Goal: Unclear

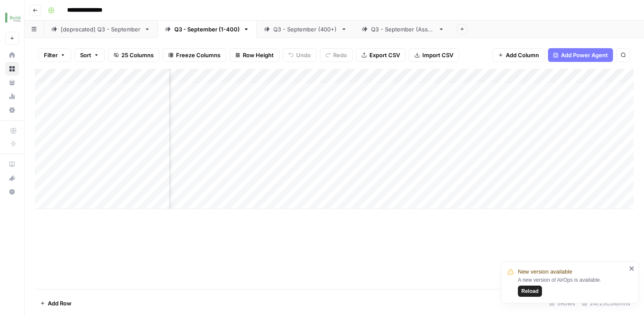
scroll to position [0, 590]
